Goal: Check status: Check status

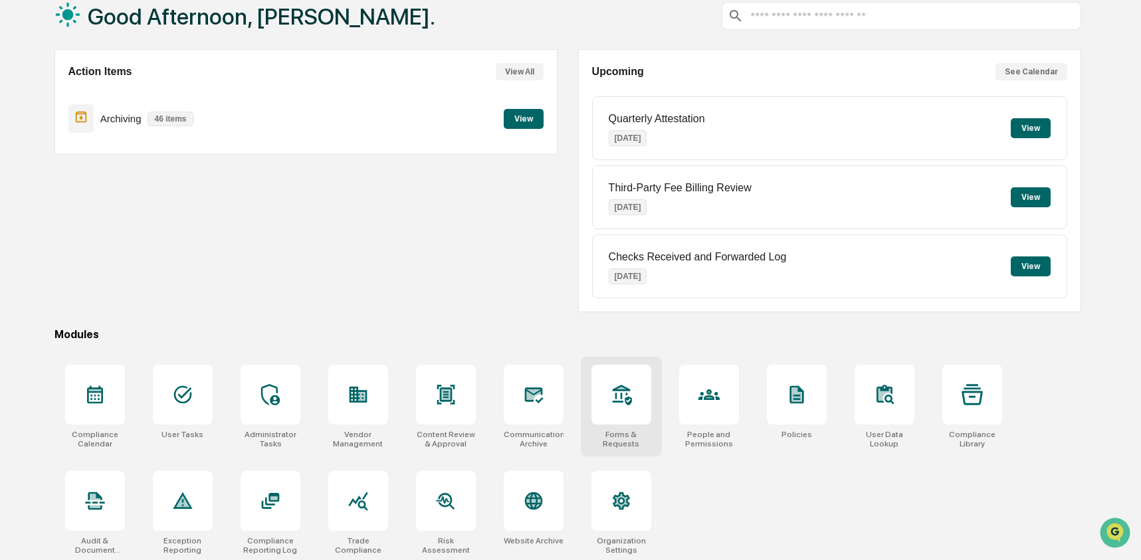
scroll to position [86, 0]
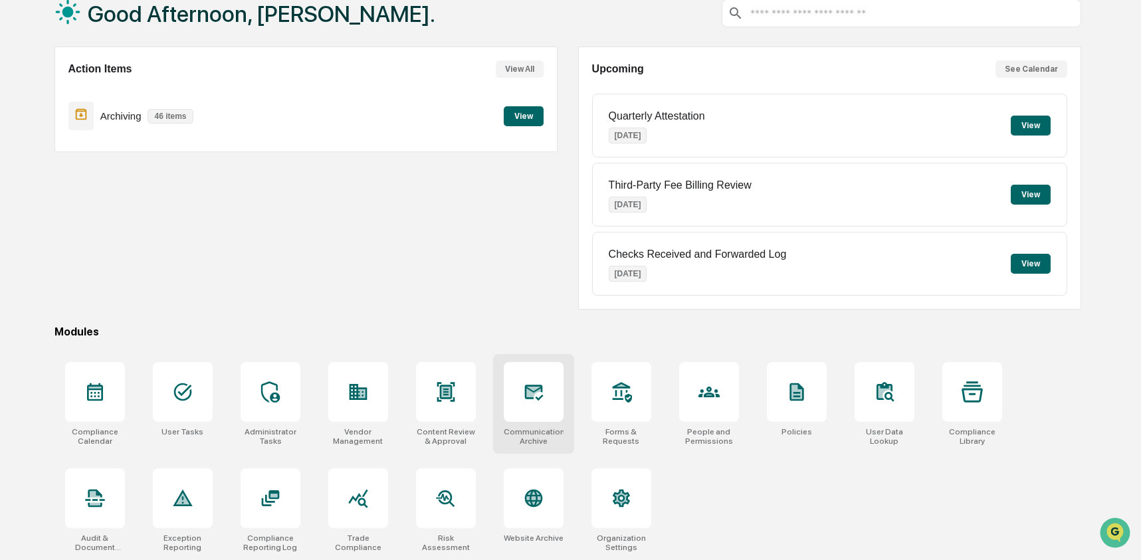
click at [539, 398] on icon at bounding box center [533, 391] width 21 height 21
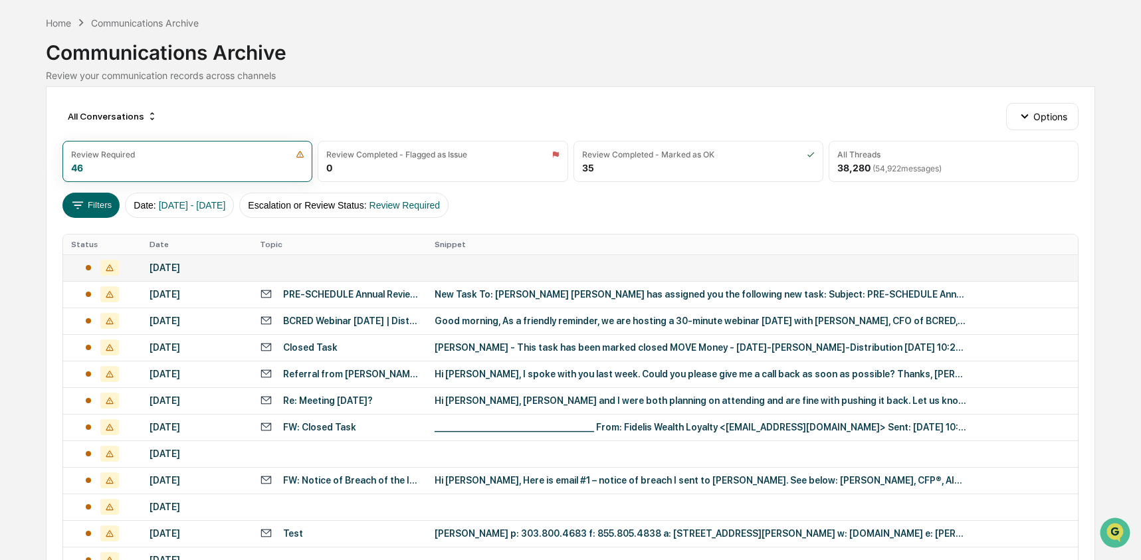
click at [213, 266] on div "[DATE]" at bounding box center [196, 267] width 94 height 11
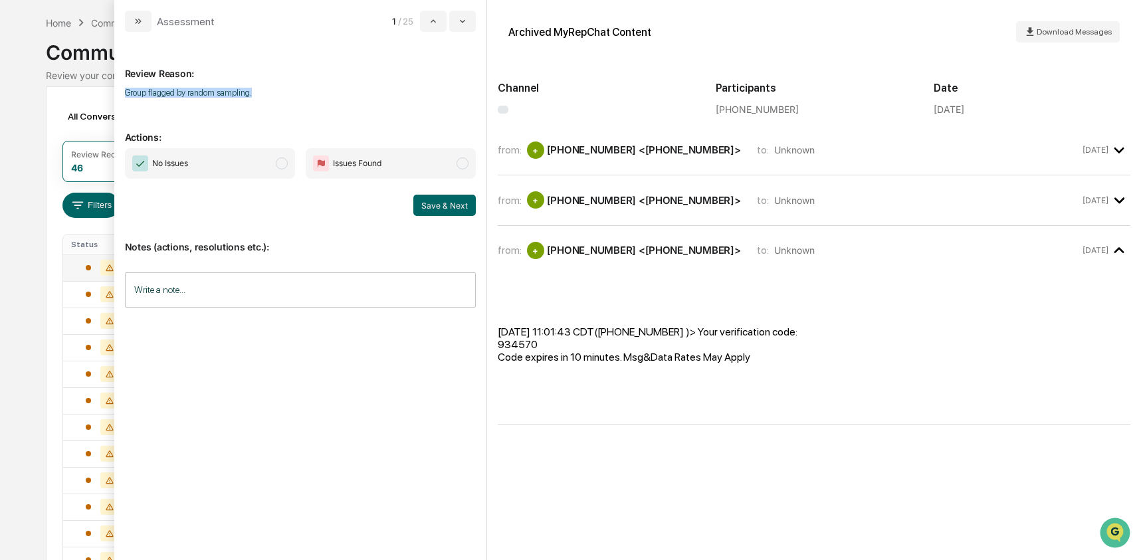
drag, startPoint x: 125, startPoint y: 92, endPoint x: 305, endPoint y: 97, distance: 180.1
click at [305, 97] on p "Group flagged by random sampling." at bounding box center [300, 93] width 351 height 10
click at [316, 99] on div "Review Reason: Group flagged by random sampling." at bounding box center [300, 75] width 351 height 64
click at [33, 140] on div "Calendar Manage Tasks Reviews Approval Management Company People, Data, Setting…" at bounding box center [570, 472] width 1141 height 1045
